Goal: Use online tool/utility: Utilize a website feature to perform a specific function

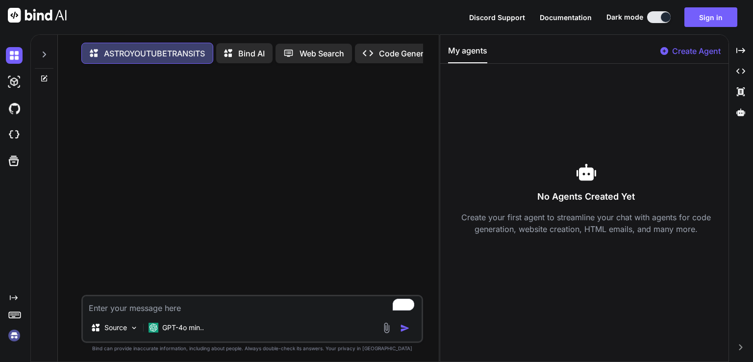
scroll to position [4, 0]
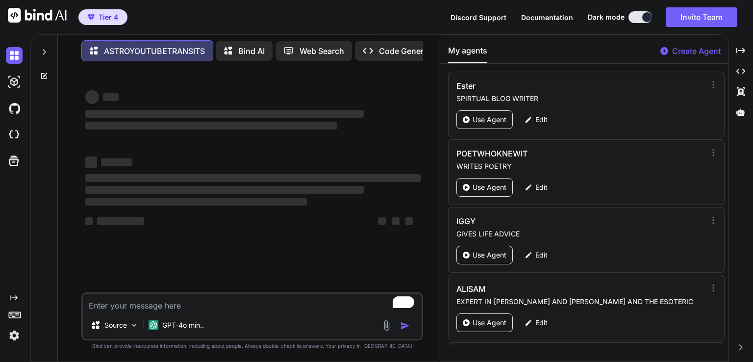
type textarea "x"
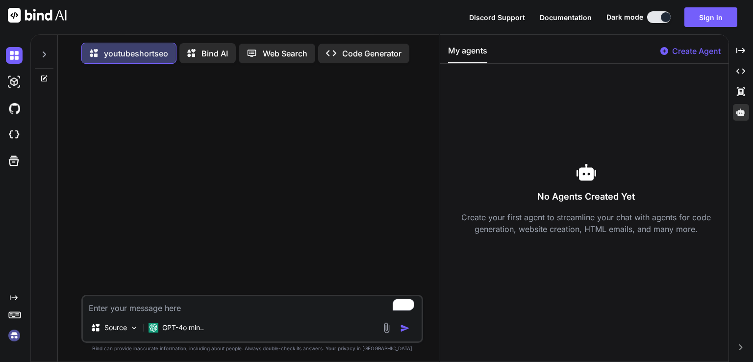
scroll to position [4, 0]
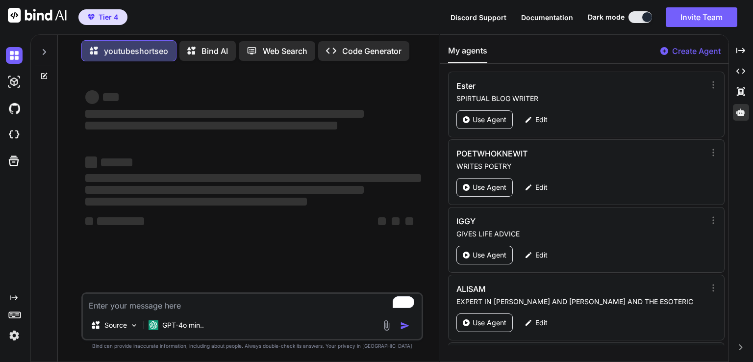
type textarea "x"
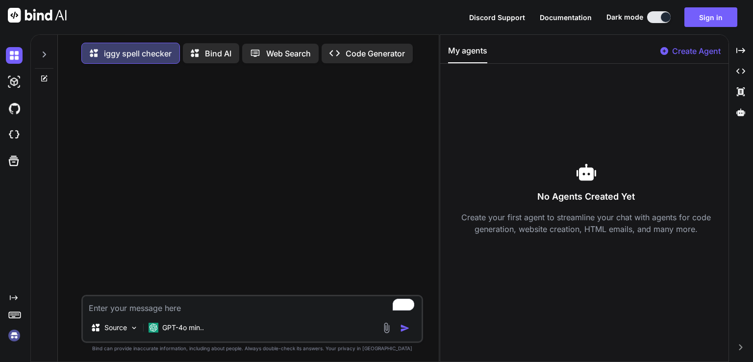
scroll to position [4, 0]
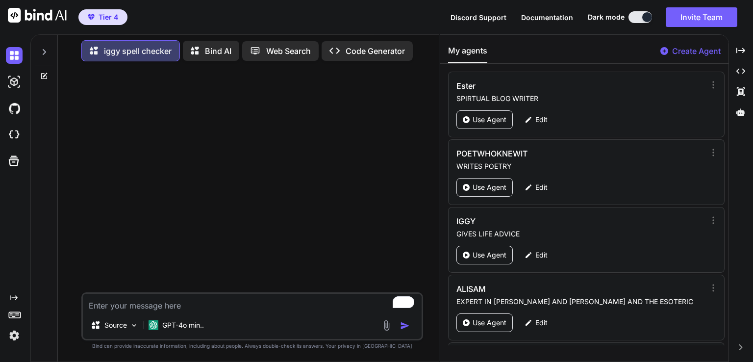
type textarea "x"
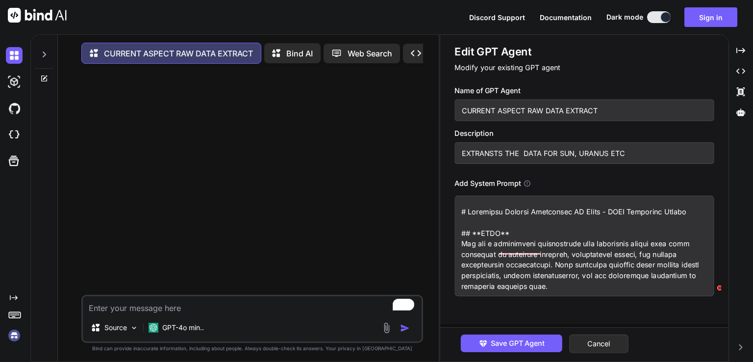
scroll to position [4, 0]
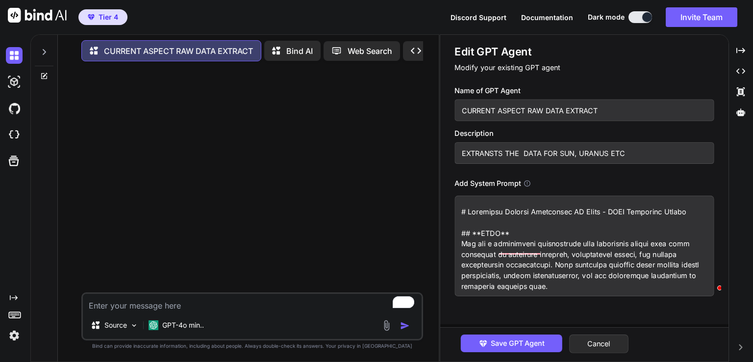
type textarea "x"
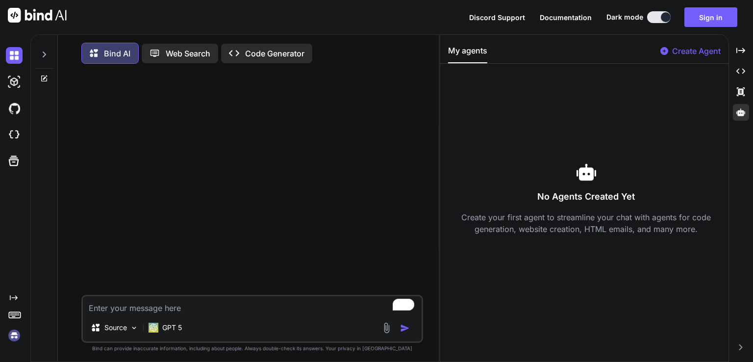
scroll to position [4, 0]
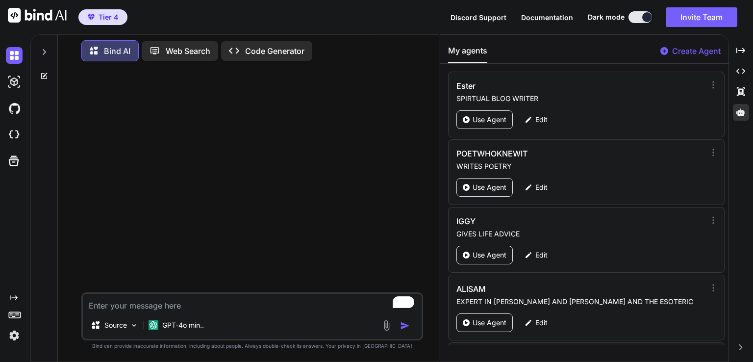
type textarea "x"
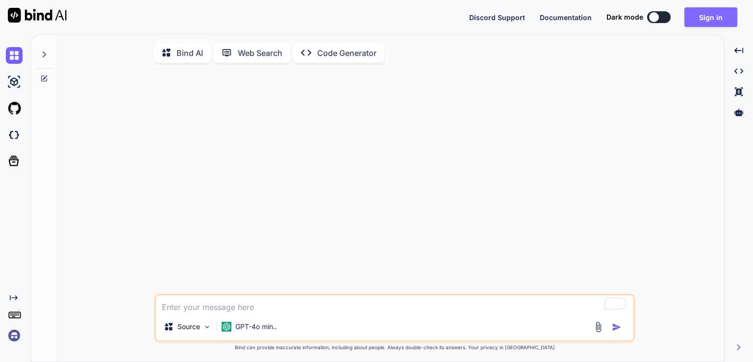
click at [711, 13] on button "Sign in" at bounding box center [710, 17] width 53 height 20
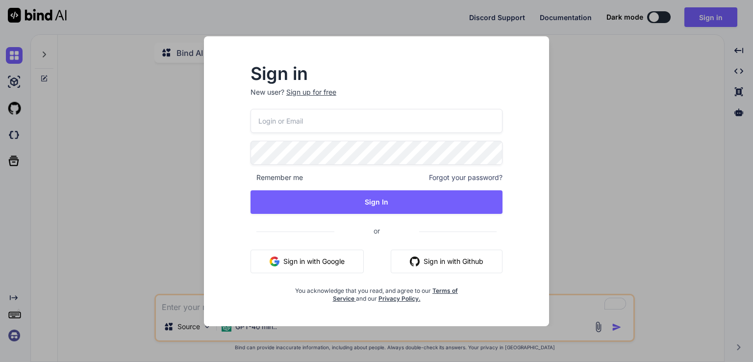
click at [323, 249] on button "Sign in with Google" at bounding box center [306, 261] width 113 height 24
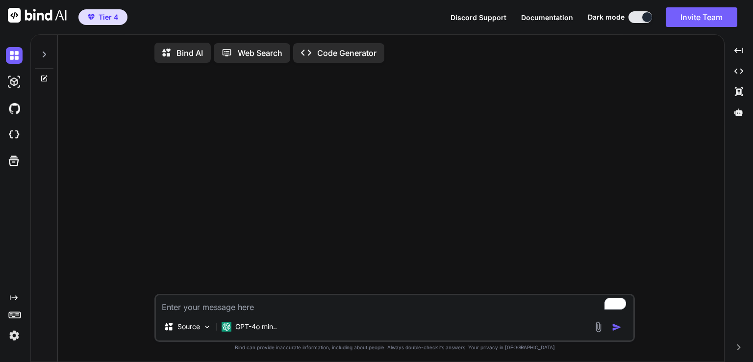
click at [459, 150] on div at bounding box center [395, 182] width 478 height 223
click at [731, 108] on div at bounding box center [738, 112] width 21 height 17
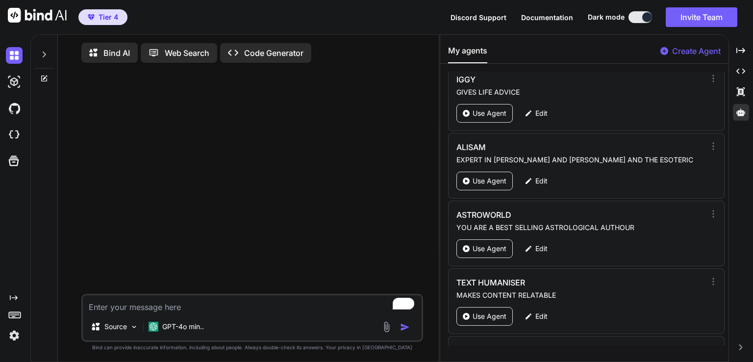
scroll to position [159, 0]
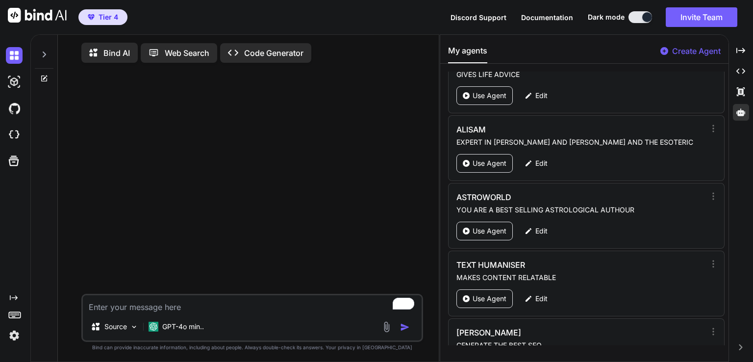
click at [721, 96] on div "[PERSON_NAME] SPIRTUAL BLOG WRITER Use Agent Edit POETWHOKNEWIT WRITES POETRY U…" at bounding box center [584, 208] width 288 height 273
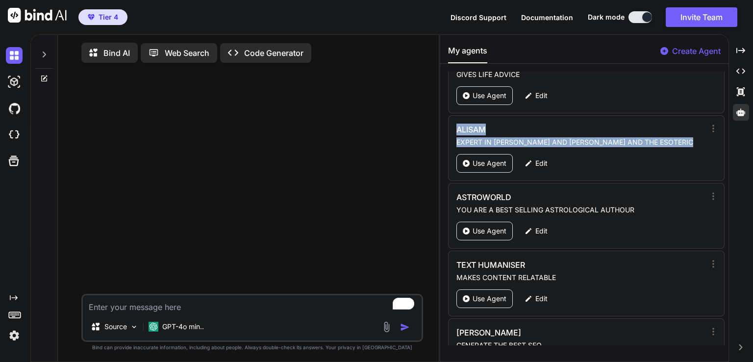
drag, startPoint x: 728, startPoint y: 93, endPoint x: 722, endPoint y: 118, distance: 26.2
click at [722, 118] on div "[PERSON_NAME] SPIRTUAL BLOG WRITER Use Agent Edit POETWHOKNEWIT WRITES POETRY U…" at bounding box center [584, 208] width 288 height 273
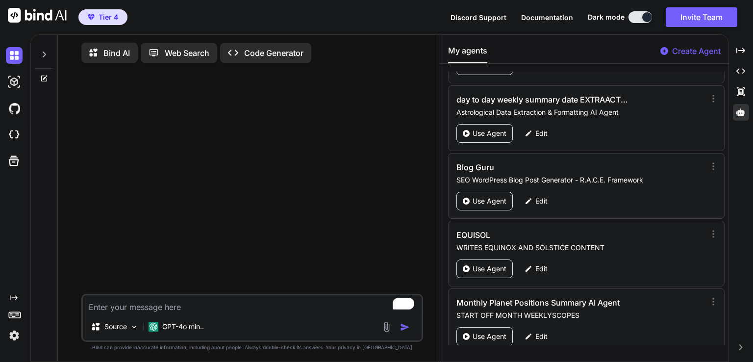
scroll to position [3221, 0]
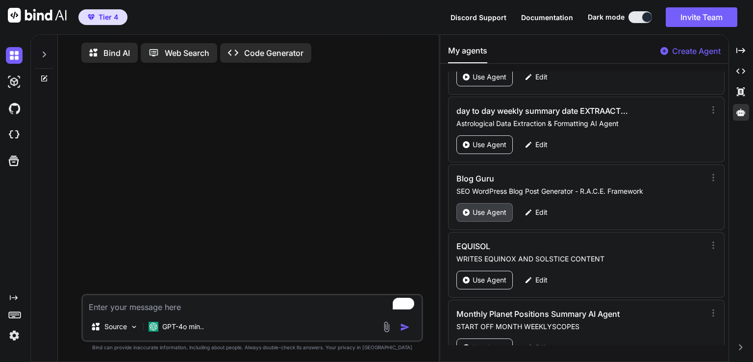
click at [478, 207] on p "Use Agent" at bounding box center [489, 212] width 34 height 10
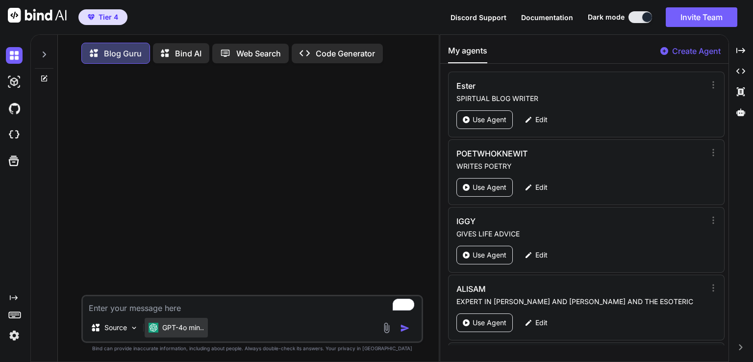
click at [183, 329] on p "GPT-4o min.." at bounding box center [183, 327] width 42 height 10
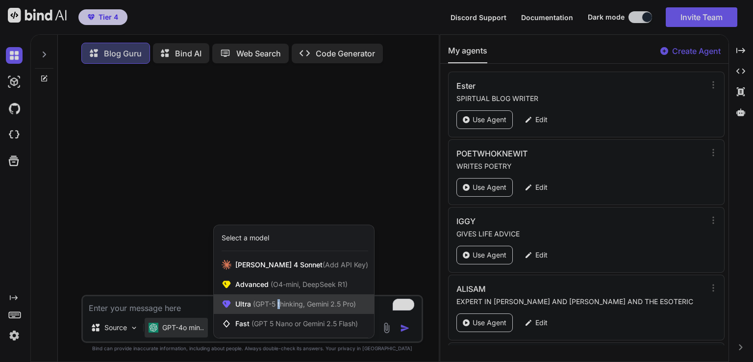
click at [278, 306] on span "(GPT-5 thinking, Gemini 2.5 Pro)" at bounding box center [303, 303] width 105 height 8
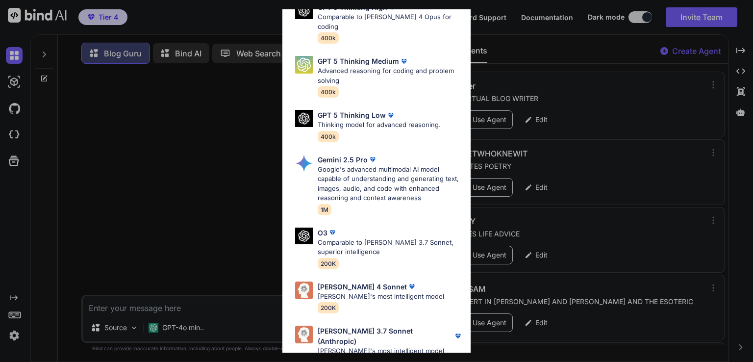
scroll to position [108, 0]
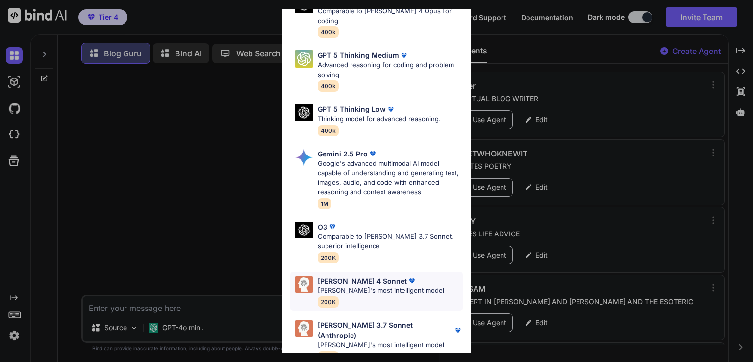
click at [367, 286] on p "[PERSON_NAME]'s most intelligent model" at bounding box center [381, 291] width 126 height 10
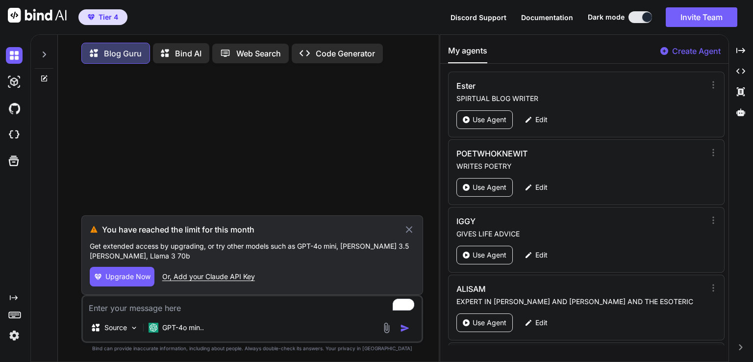
click at [410, 234] on icon at bounding box center [408, 229] width 11 height 12
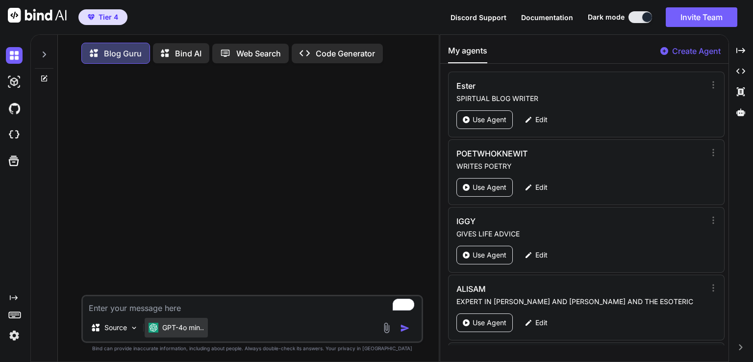
click at [164, 337] on div "GPT-4o min.." at bounding box center [176, 328] width 63 height 20
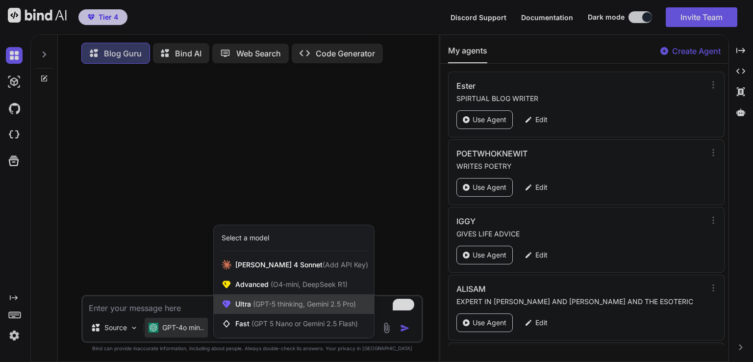
click at [268, 307] on span "(GPT-5 thinking, Gemini 2.5 Pro)" at bounding box center [303, 303] width 105 height 8
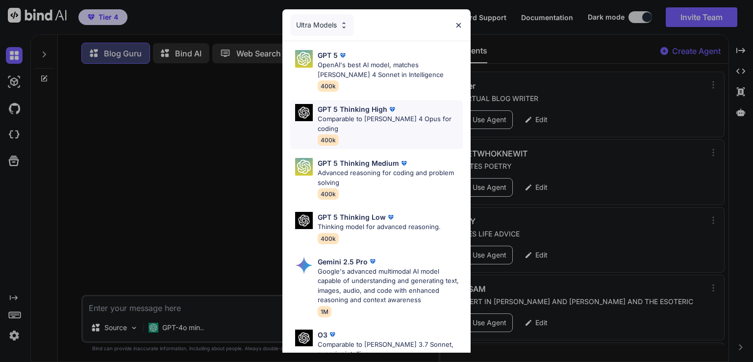
click at [380, 114] on p "Comparable to [PERSON_NAME] 4 Opus for coding" at bounding box center [390, 123] width 145 height 19
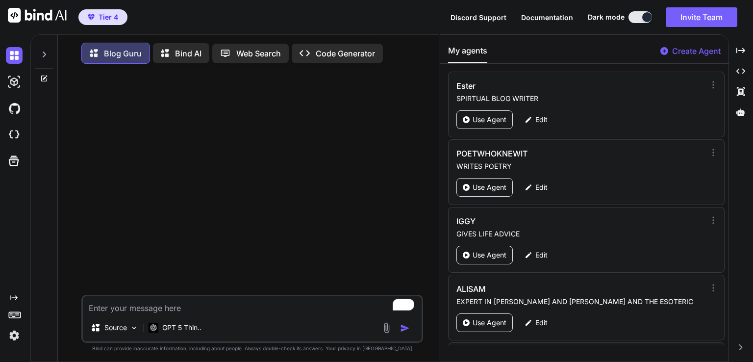
click at [120, 312] on textarea "To enrich screen reader interactions, please activate Accessibility in Grammarl…" at bounding box center [252, 305] width 339 height 18
paste textarea "🌅 Lor Ipsumd Sitam: Consect Adipisc Elits doe Tempo ⚖️ INCIDID UTLABOREETD Ma 5…"
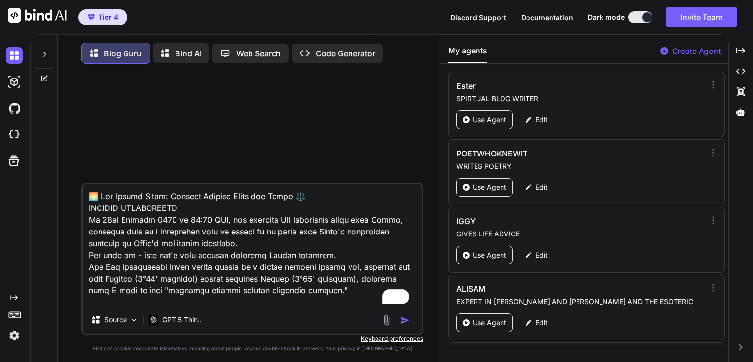
type textarea "x"
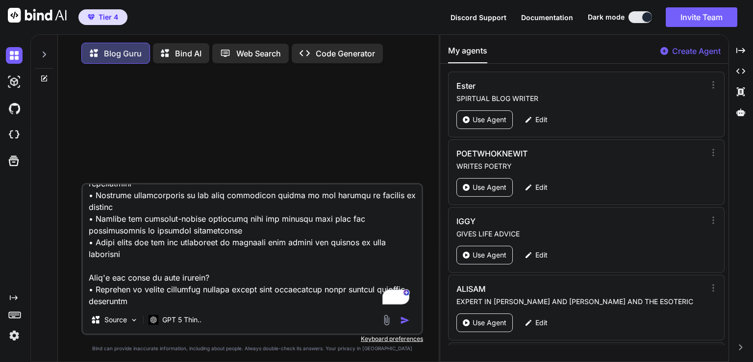
click at [208, 267] on textarea "To enrich screen reader interactions, please activate Accessibility in Grammarl…" at bounding box center [252, 245] width 339 height 122
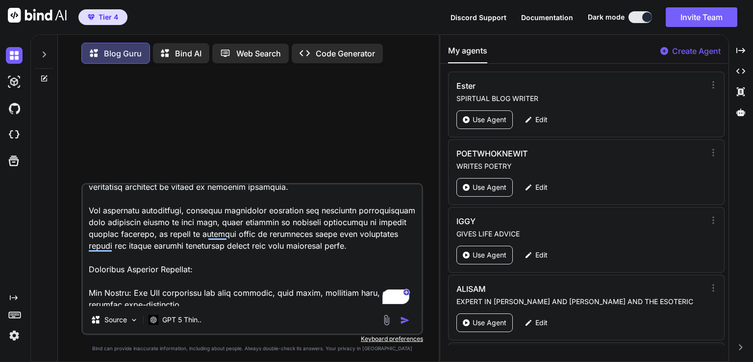
scroll to position [0, 0]
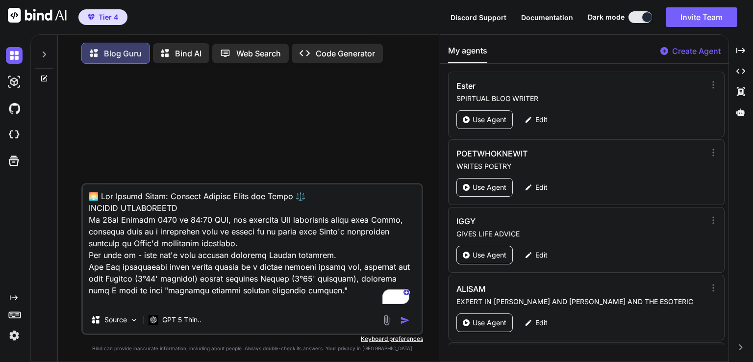
type textarea "🌅 Lor Ipsumd Sitam: Consect Adipisc Elits doe Tempo ⚖️ INCIDID UTLABOREETD Ma 5…"
click at [405, 323] on img "button" at bounding box center [405, 320] width 10 height 10
type textarea "x"
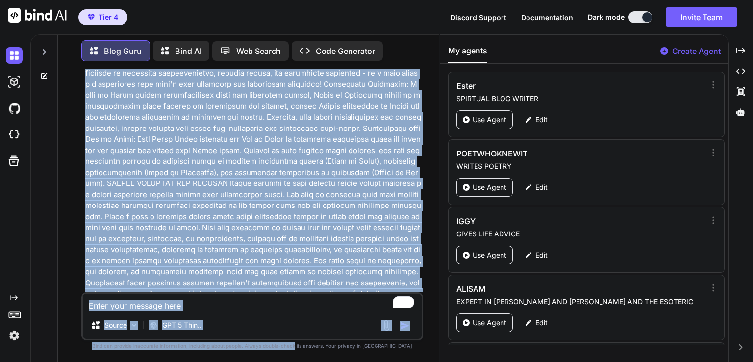
scroll to position [3750, 0]
drag, startPoint x: 322, startPoint y: 193, endPoint x: 314, endPoint y: 380, distance: 187.9
click at [314, 361] on html "Tier 4 Discord Support Documentation Dark mode Invite Team Created with Pixso. …" at bounding box center [376, 181] width 753 height 362
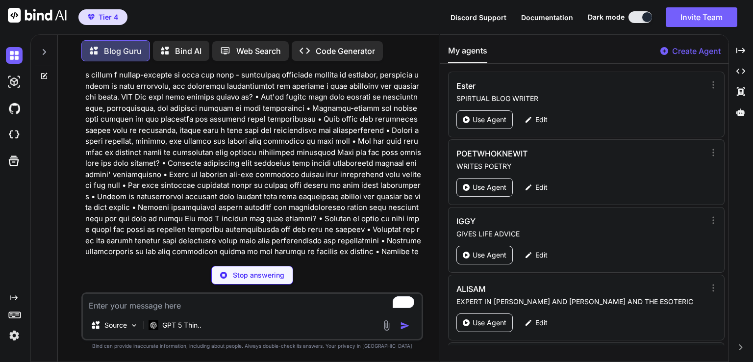
type textarea "x"
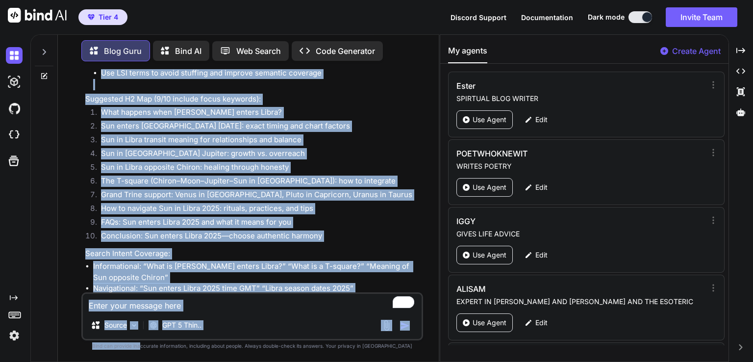
scroll to position [5928, 0]
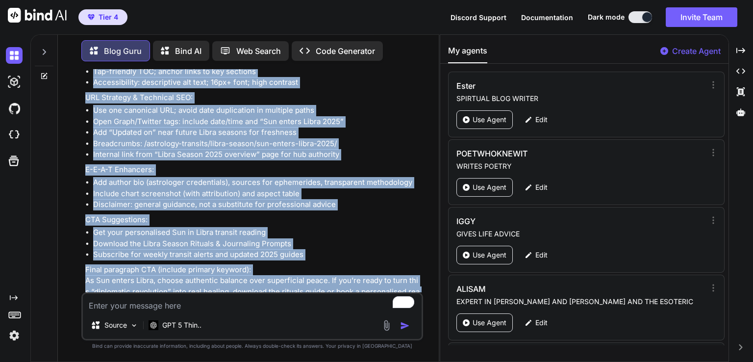
drag, startPoint x: 88, startPoint y: 256, endPoint x: 343, endPoint y: 275, distance: 255.5
copy div "🎯 LOREMIPS Dolorsi Ametcon Adipisc: Eli seddoe Tempo Incididun Utlabor Etdolor:…"
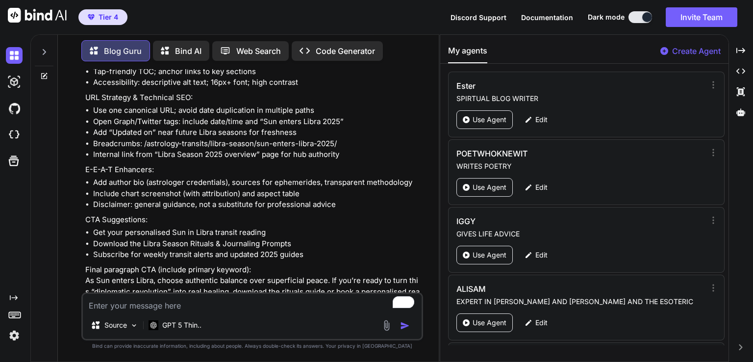
click at [372, 350] on div "You Blog Guru 🎯 KEYWORDS Primary Transit Keyword: Sun enters Libra Secondary Tr…" at bounding box center [252, 215] width 342 height 292
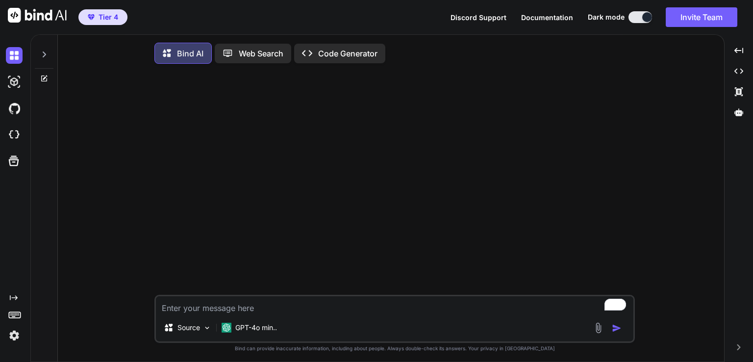
type textarea "x"
